Goal: Check status

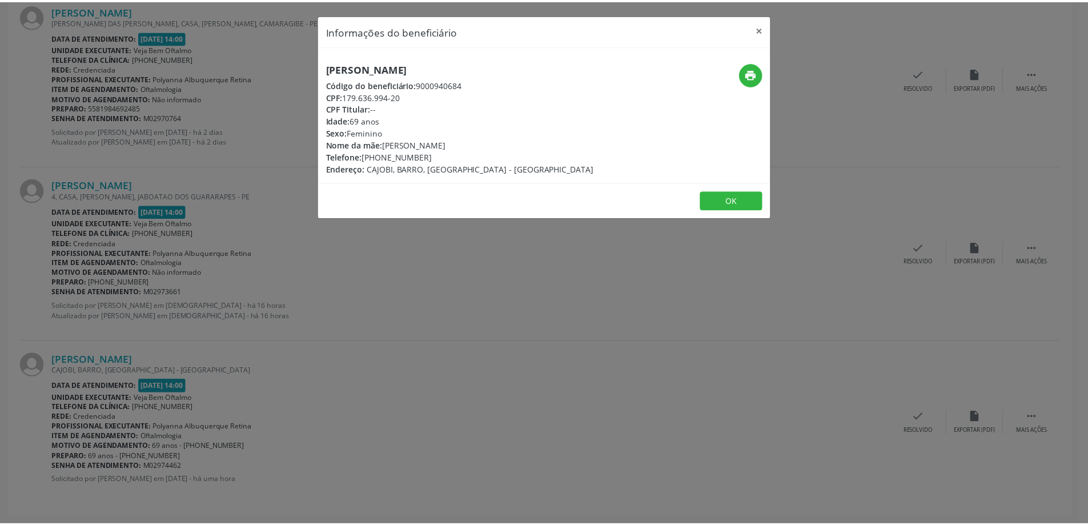
scroll to position [700, 0]
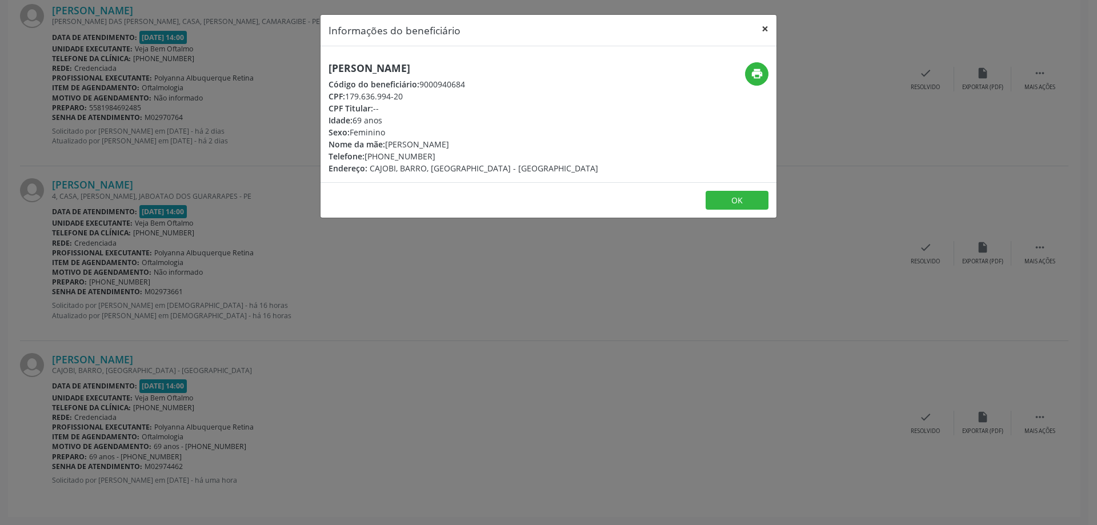
click at [764, 27] on button "×" at bounding box center [765, 29] width 23 height 28
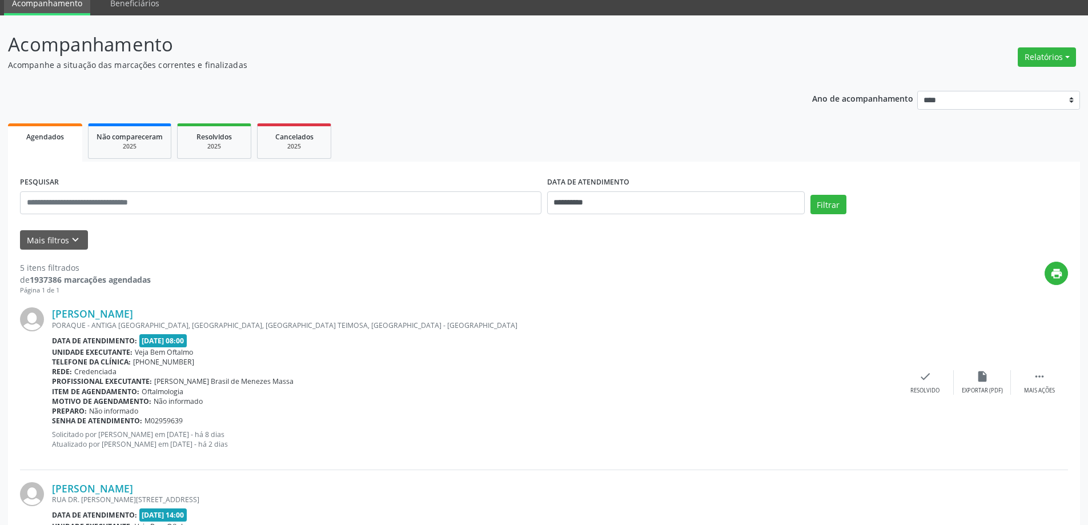
scroll to position [14, 0]
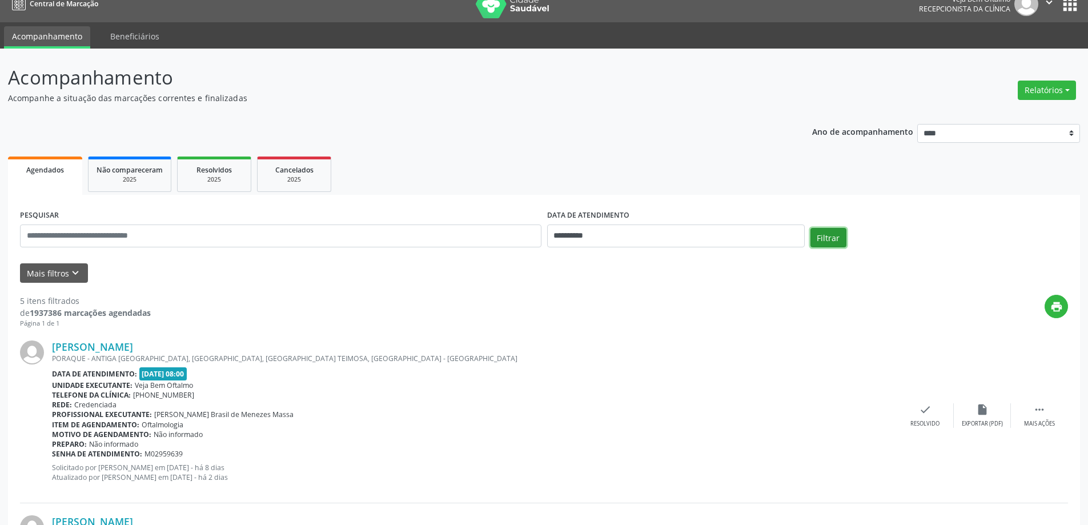
click at [828, 233] on button "Filtrar" at bounding box center [829, 237] width 36 height 19
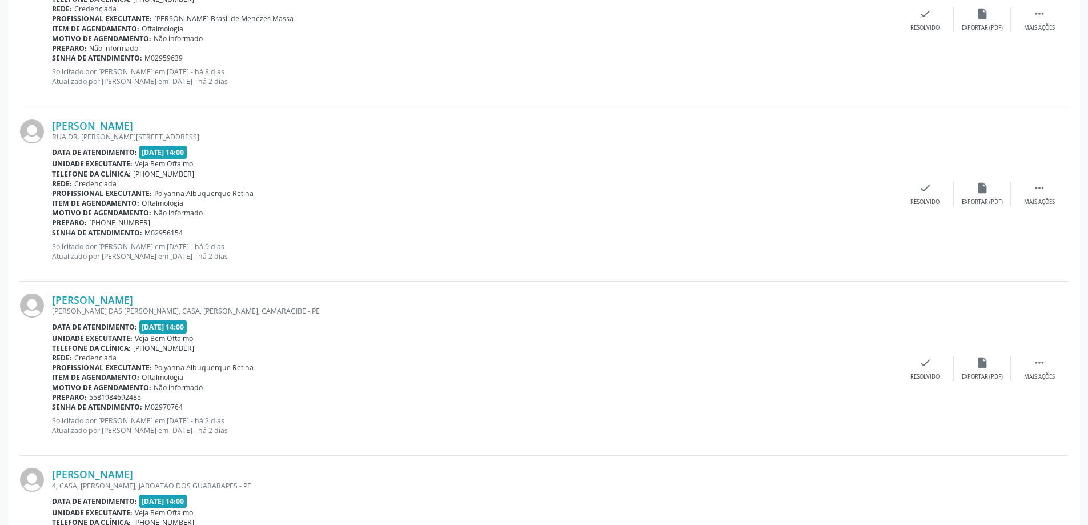
scroll to position [171, 0]
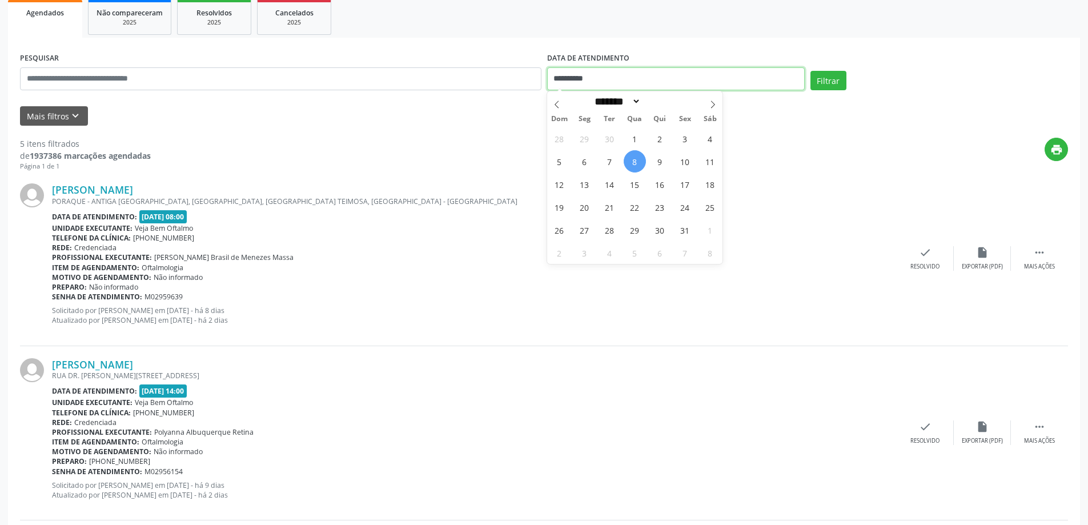
click at [685, 82] on input "**********" at bounding box center [676, 78] width 258 height 23
click at [634, 163] on span "8" at bounding box center [635, 161] width 22 height 22
type input "**********"
click at [634, 163] on span "8" at bounding box center [635, 161] width 22 height 22
click at [830, 82] on button "Filtrar" at bounding box center [829, 80] width 36 height 19
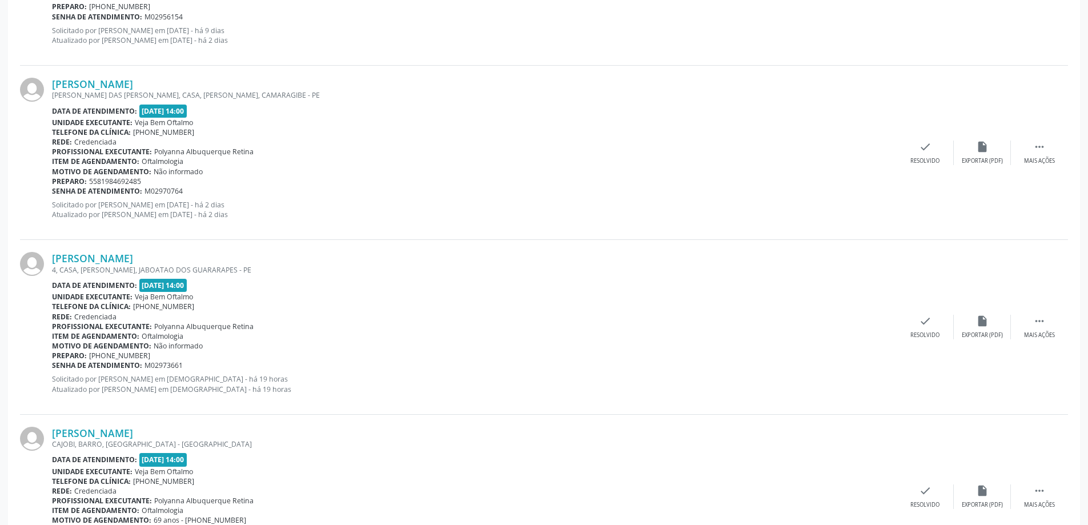
scroll to position [700, 0]
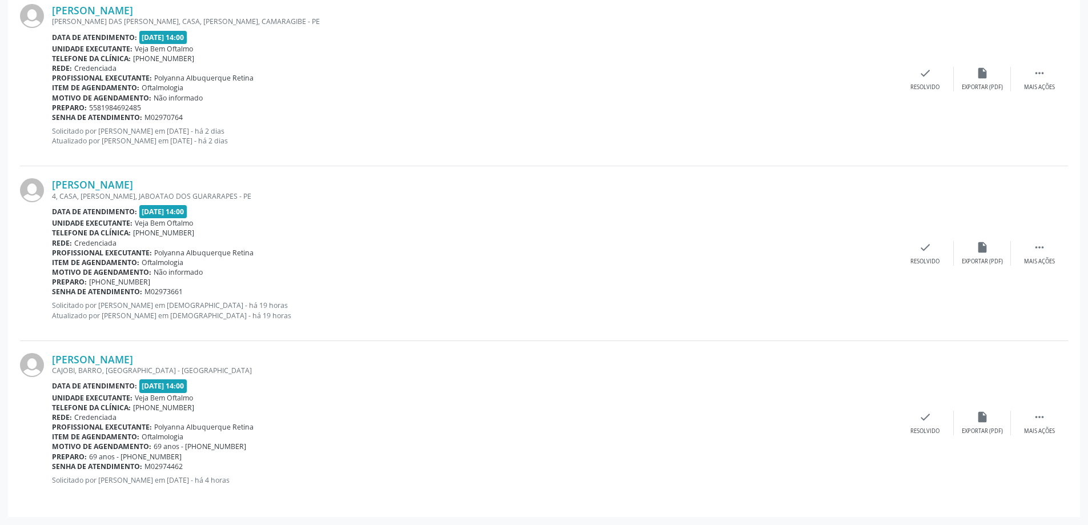
click at [526, 46] on div "Unidade executante: Veja Bem Oftalmo" at bounding box center [474, 49] width 845 height 10
click at [133, 362] on link "[PERSON_NAME]" at bounding box center [92, 359] width 81 height 13
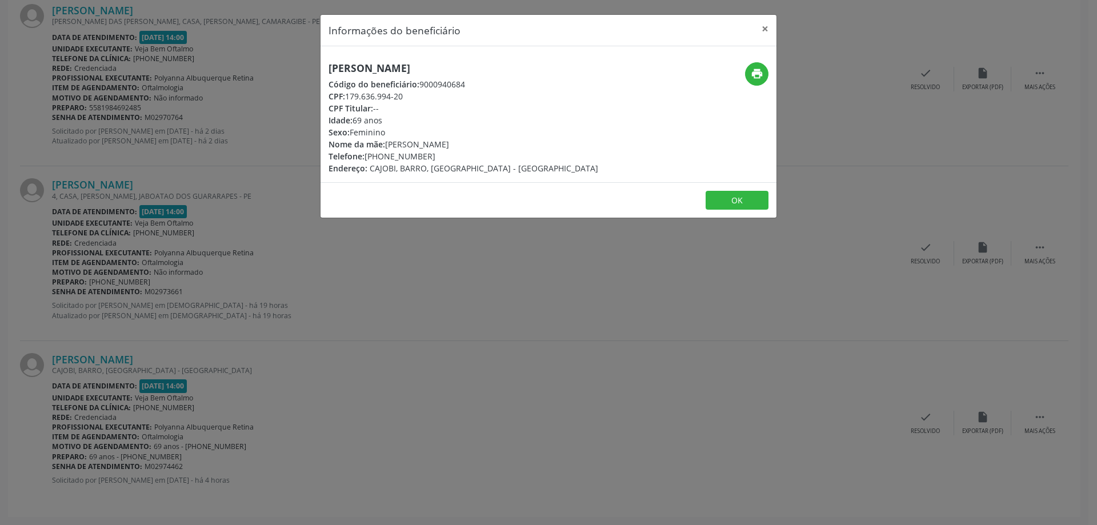
drag, startPoint x: 329, startPoint y: 69, endPoint x: 519, endPoint y: 71, distance: 190.8
click at [519, 71] on h5 "[PERSON_NAME]" at bounding box center [464, 68] width 270 height 12
copy h5 "[PERSON_NAME]"
click at [766, 29] on button "×" at bounding box center [765, 29] width 23 height 28
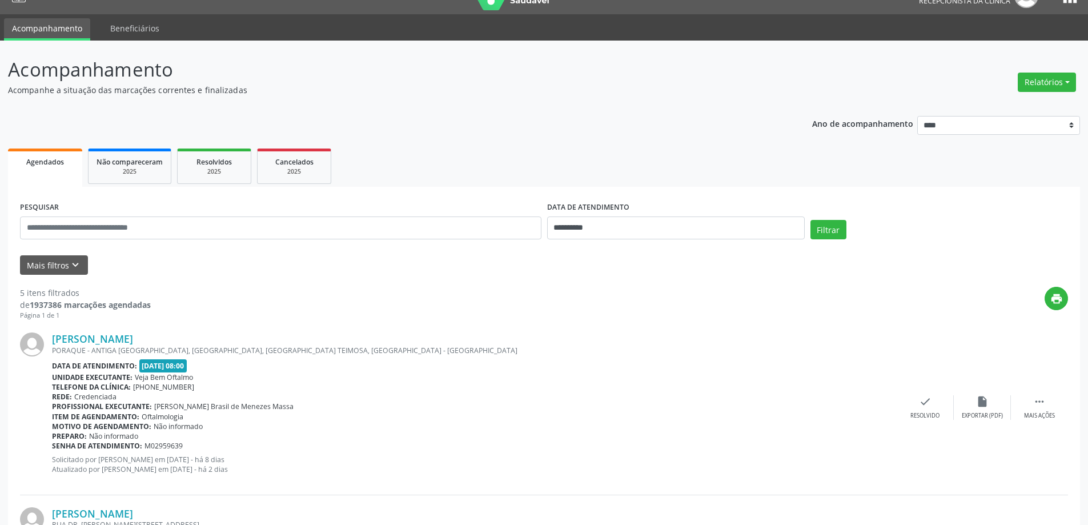
scroll to position [14, 0]
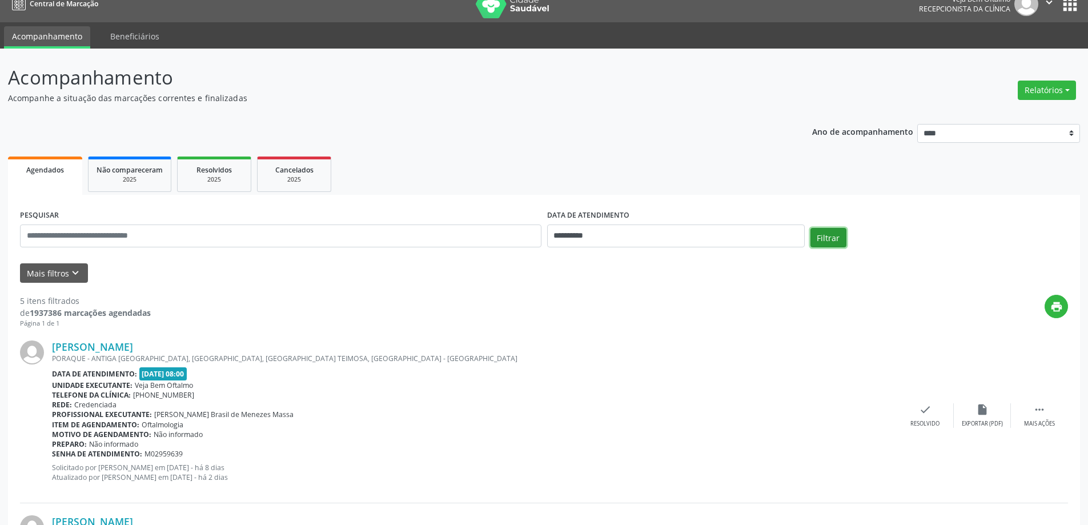
click at [839, 233] on button "Filtrar" at bounding box center [829, 237] width 36 height 19
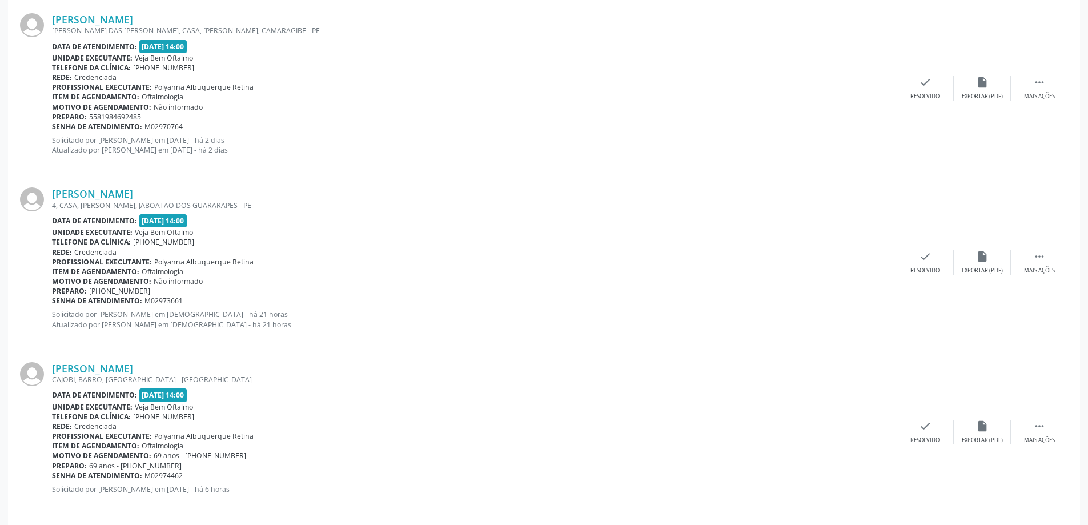
scroll to position [700, 0]
